Goal: Task Accomplishment & Management: Manage account settings

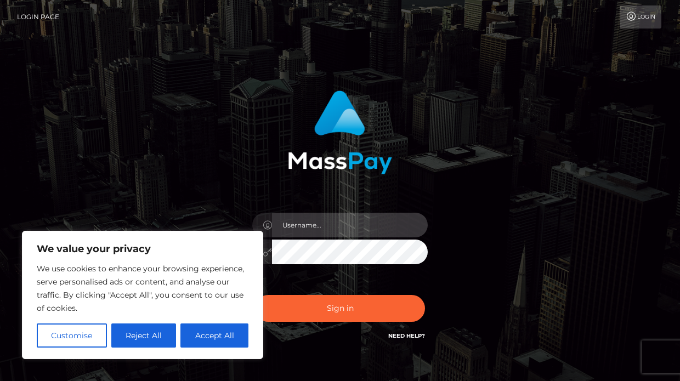
type input "[EMAIL_ADDRESS][DOMAIN_NAME]"
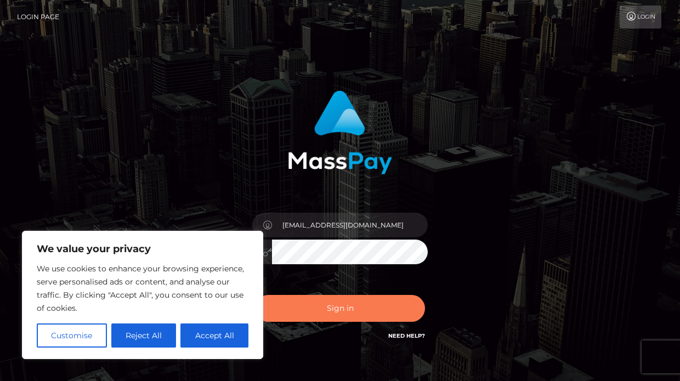
click at [365, 304] on button "Sign in" at bounding box center [340, 308] width 170 height 27
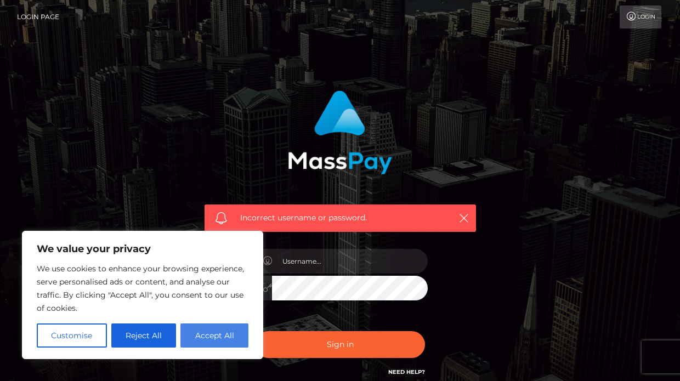
click at [235, 341] on button "Accept All" at bounding box center [214, 335] width 68 height 24
checkbox input "true"
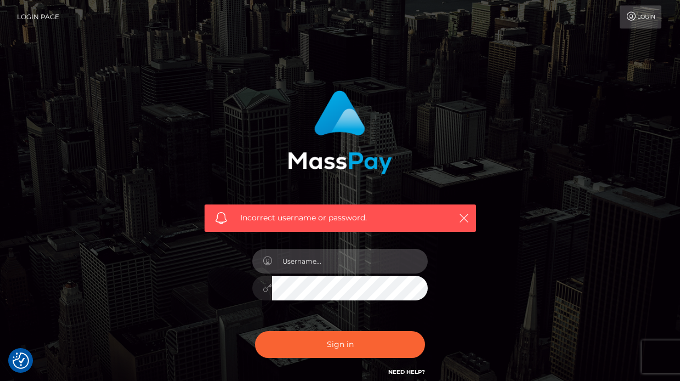
click at [337, 254] on input "text" at bounding box center [350, 261] width 156 height 25
paste input "WILLOW PLACE 12955 WILLOW PLACE DR W HOUSTON, TX 77070"
type input "WILLOW PLACE 12955 WILLOW PLACE DR W HOUSTON, TX 77070"
drag, startPoint x: 404, startPoint y: 261, endPoint x: 150, endPoint y: 237, distance: 255.0
click at [150, 239] on div "Incorrect username or password. WILLOW PLACE 12955 WILLOW PLACE DR W HOUSTON, T…" at bounding box center [339, 239] width 625 height 315
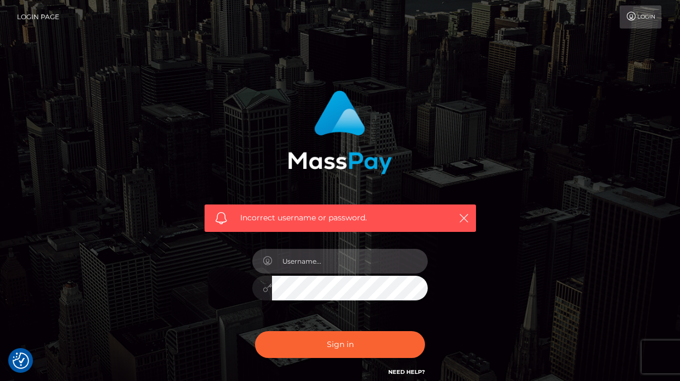
type input "queenjuliette666@gmail.com"
click at [467, 271] on div "Incorrect username or password. queenjuliette666@gmail.com" at bounding box center [340, 234] width 288 height 304
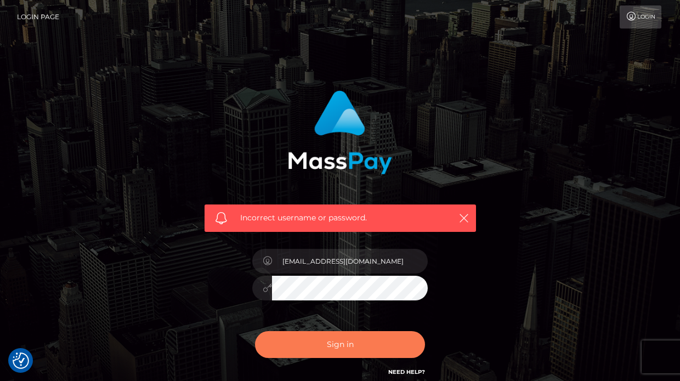
click at [334, 345] on button "Sign in" at bounding box center [340, 344] width 170 height 27
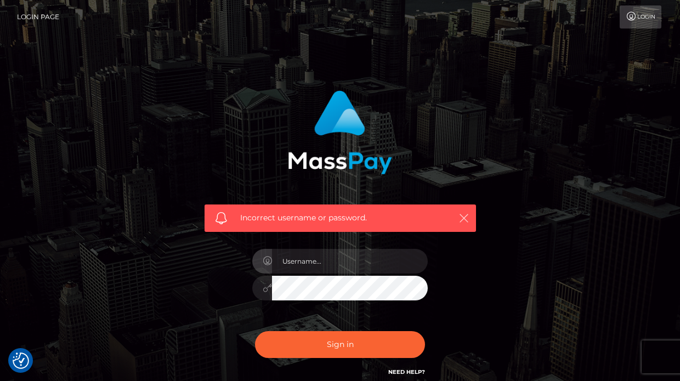
click at [463, 216] on icon "button" at bounding box center [463, 218] width 11 height 11
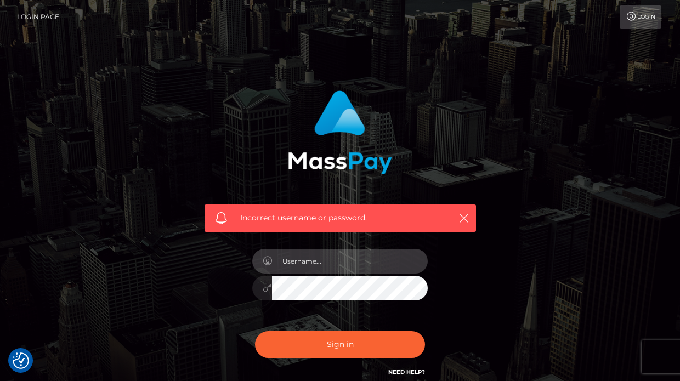
click at [357, 272] on input "text" at bounding box center [350, 261] width 156 height 25
paste input "WILLOW PLACE 12955 WILLOW PLACE DR W HOUSTON, TX 77070"
type input "W"
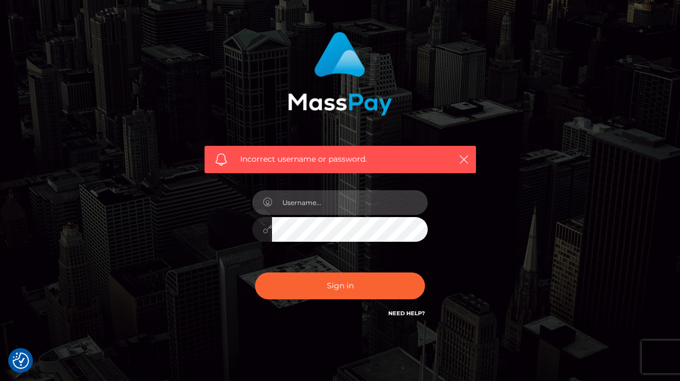
scroll to position [60, 0]
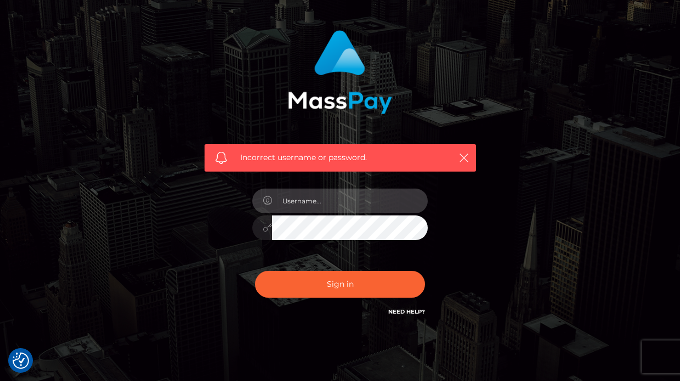
click at [414, 204] on input "text" at bounding box center [350, 201] width 156 height 25
type input "queenjuliette666@gmail.com"
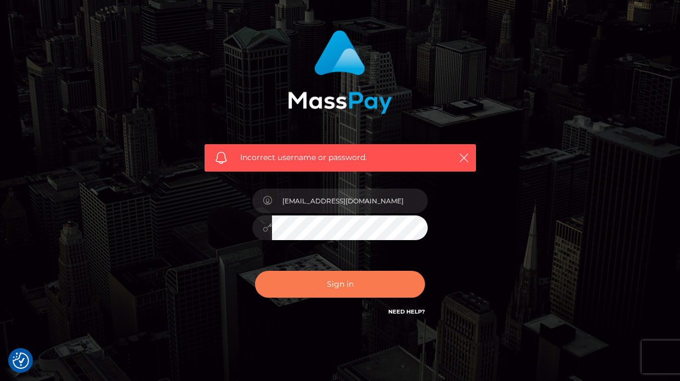
click at [368, 286] on button "Sign in" at bounding box center [340, 284] width 170 height 27
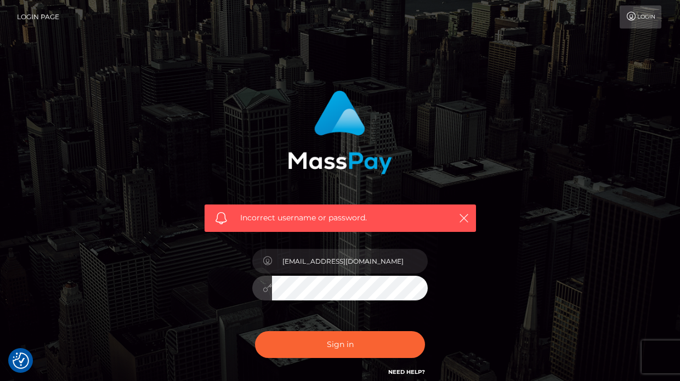
click at [262, 289] on div at bounding box center [262, 288] width 20 height 25
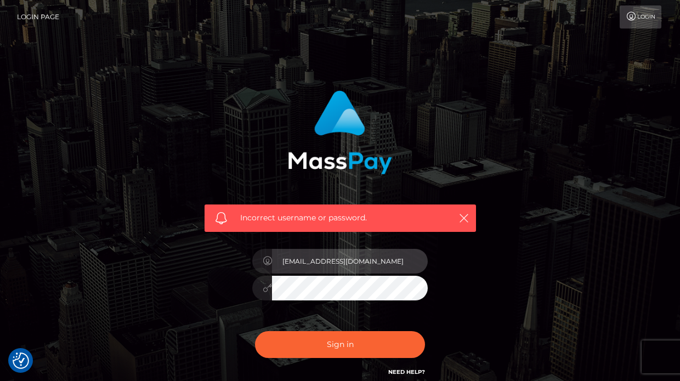
type input "2003-01-12"
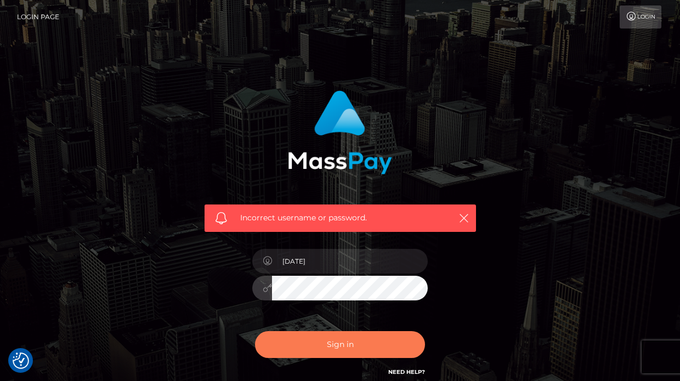
click at [357, 346] on button "Sign in" at bounding box center [340, 344] width 170 height 27
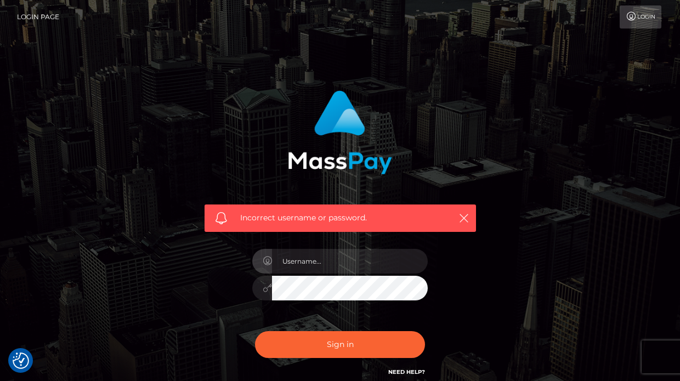
click at [507, 282] on div "Incorrect username or password." at bounding box center [339, 239] width 625 height 315
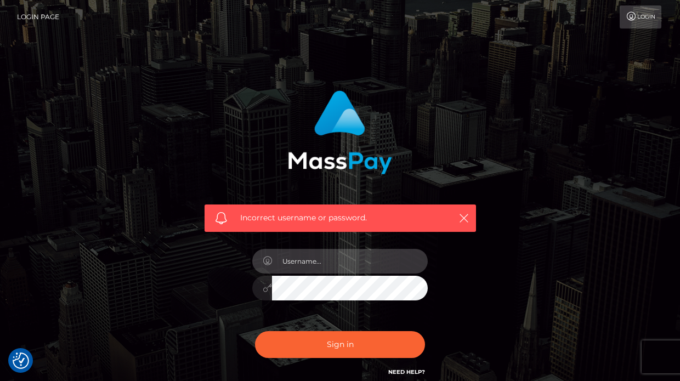
click at [396, 255] on input "text" at bounding box center [350, 261] width 156 height 25
click at [410, 261] on input "text" at bounding box center [350, 261] width 156 height 25
type input "[EMAIL_ADDRESS][DOMAIN_NAME]"
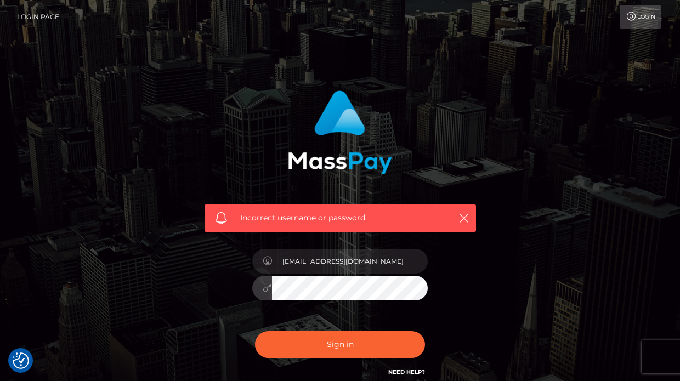
click at [345, 340] on button "Sign in" at bounding box center [340, 344] width 170 height 27
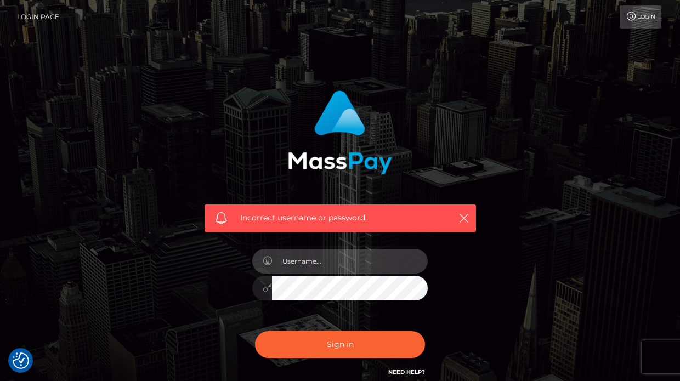
click at [361, 259] on input "text" at bounding box center [350, 261] width 156 height 25
type input "queenjuliette666"
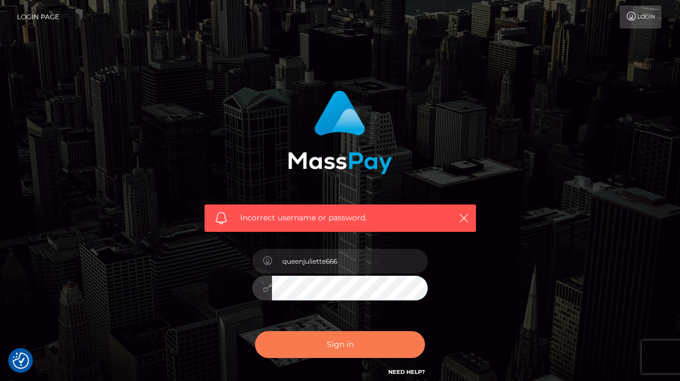
click at [379, 349] on button "Sign in" at bounding box center [340, 344] width 170 height 27
